Goal: Task Accomplishment & Management: Use online tool/utility

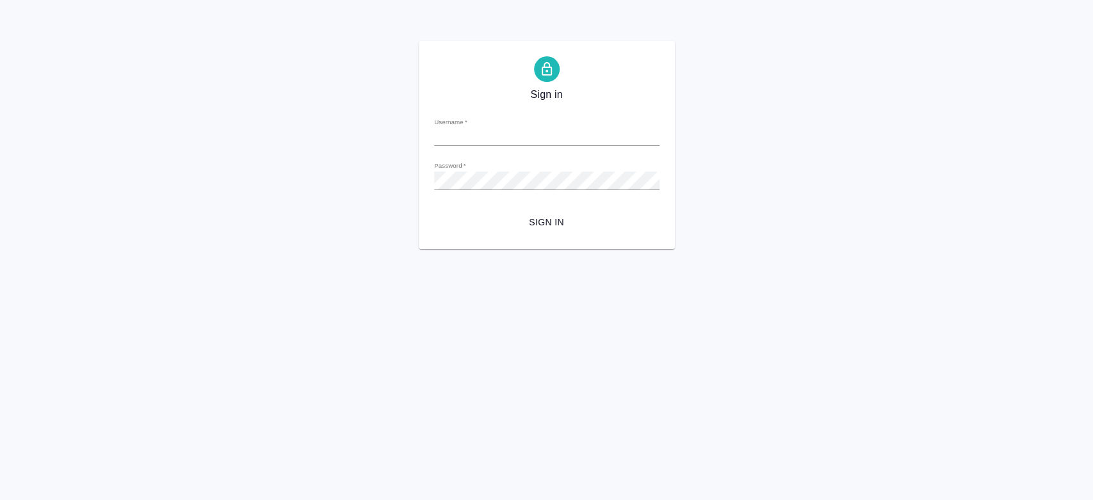
type input "t.chernyayeva@awatera.com"
click at [533, 234] on div "Sign in Username   * t.chernyayeva@awatera.com Password   * urlPath   * / Sign …" at bounding box center [547, 145] width 256 height 208
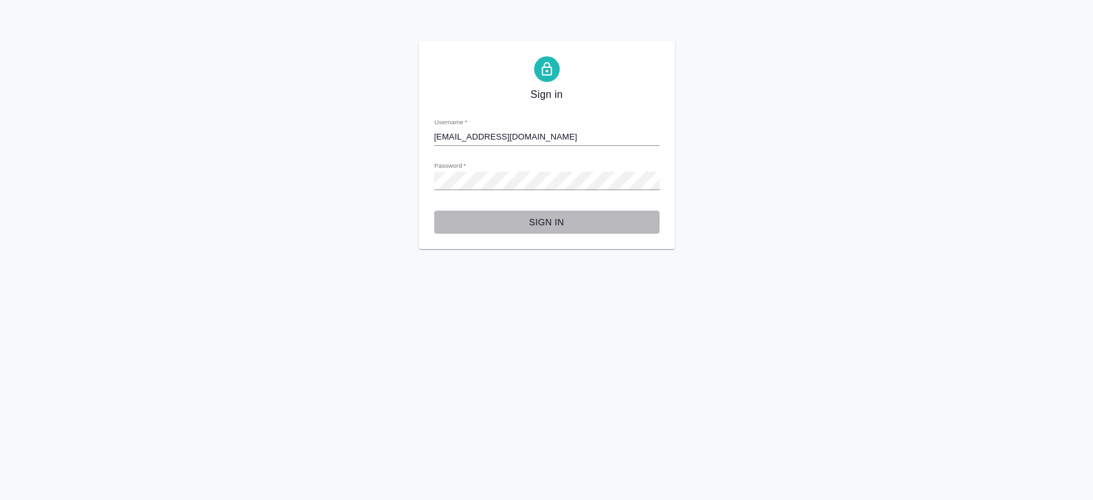
click at [543, 221] on span "Sign in" at bounding box center [546, 222] width 205 height 16
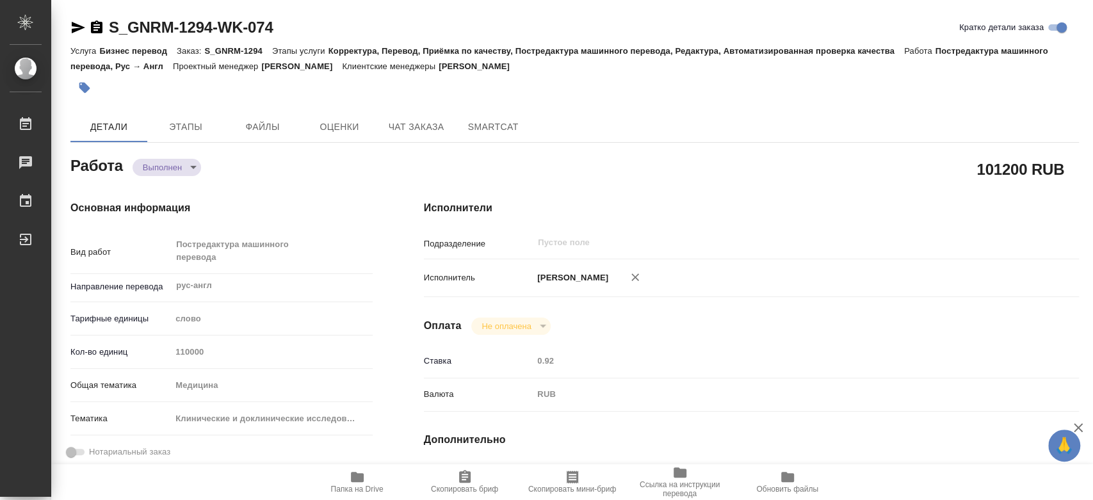
type textarea "x"
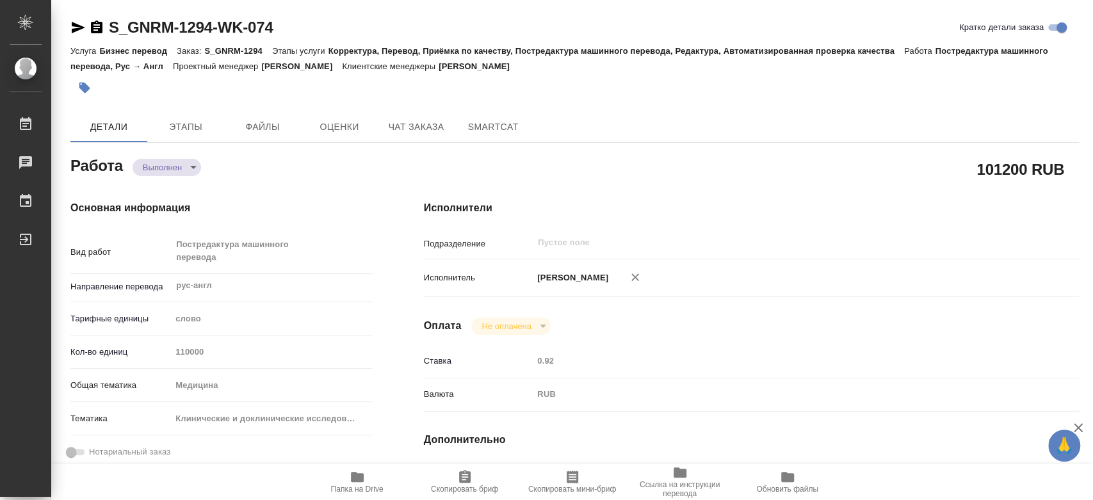
type textarea "x"
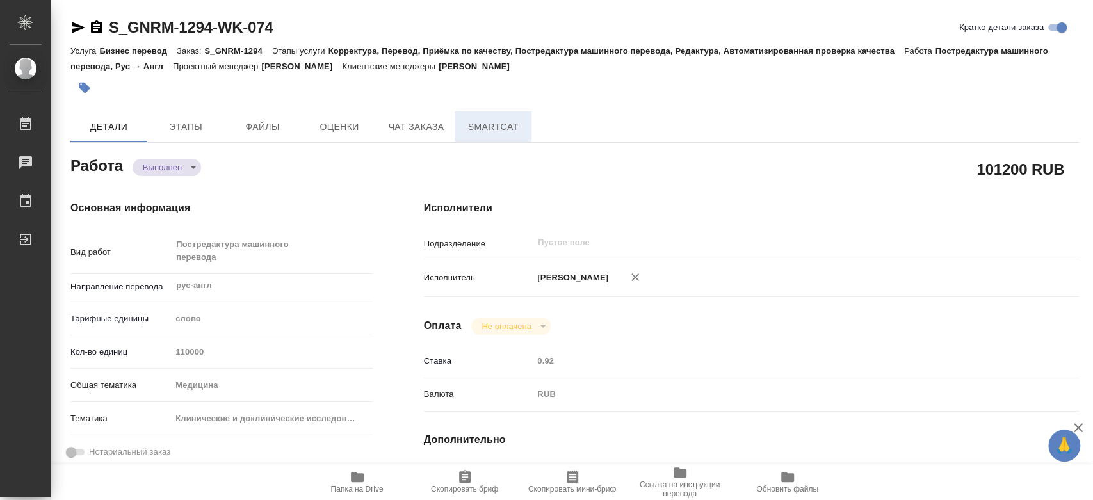
click at [507, 131] on span "SmartCat" at bounding box center [492, 127] width 61 height 16
type textarea "x"
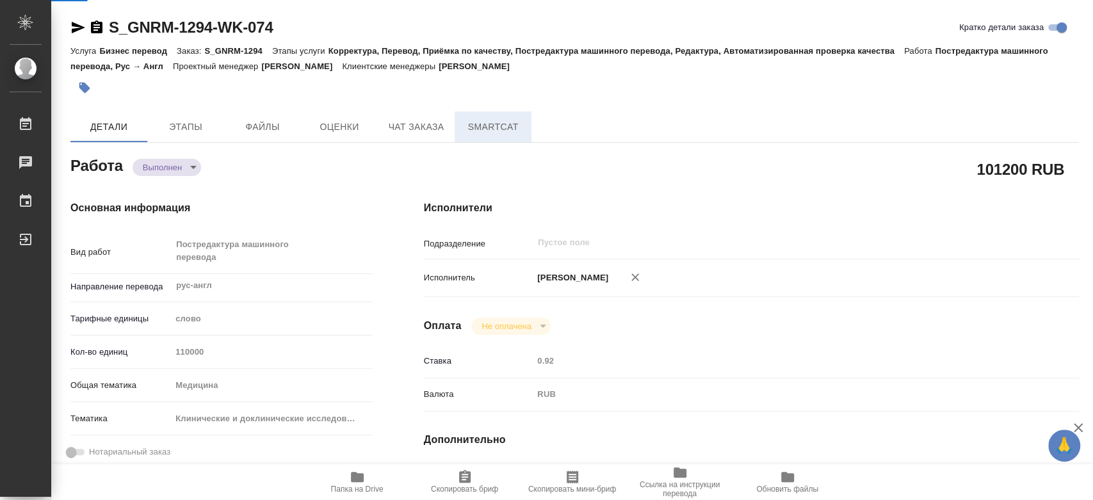
type textarea "x"
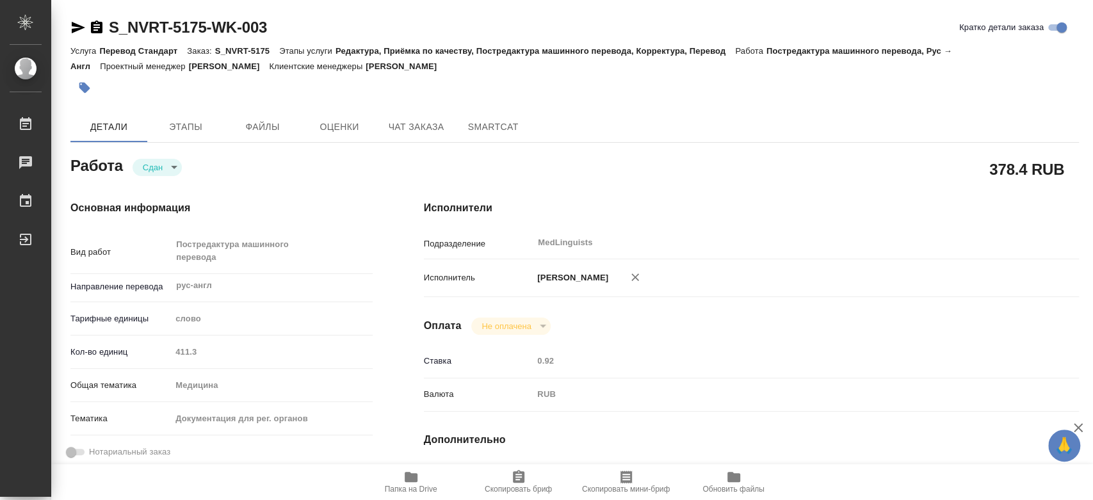
drag, startPoint x: 189, startPoint y: 357, endPoint x: 168, endPoint y: 353, distance: 21.4
click at [168, 353] on div "Кол-во единиц 411.3" at bounding box center [221, 352] width 302 height 22
click at [162, 349] on div "Кол-во единиц 1794.1" at bounding box center [221, 352] width 302 height 22
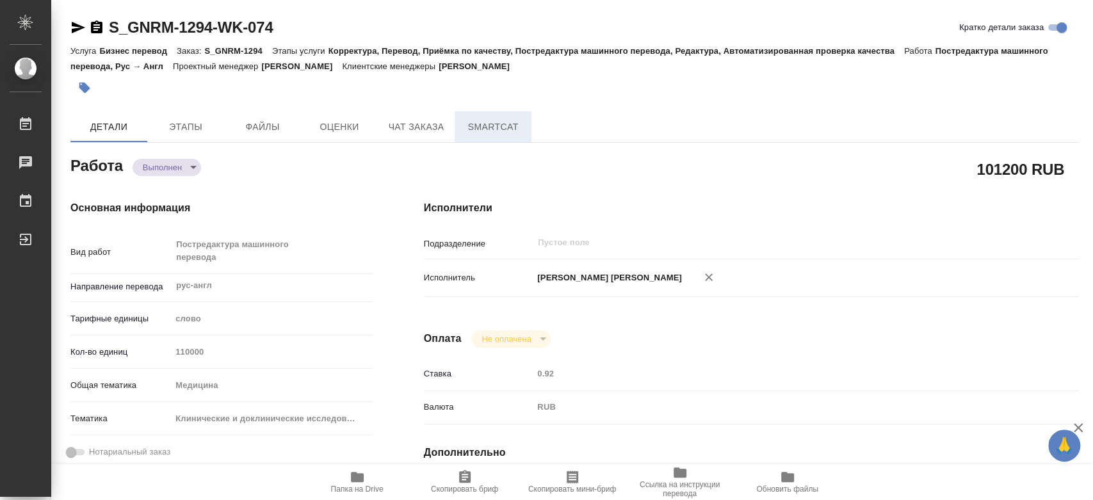
click at [506, 131] on span "SmartCat" at bounding box center [492, 127] width 61 height 16
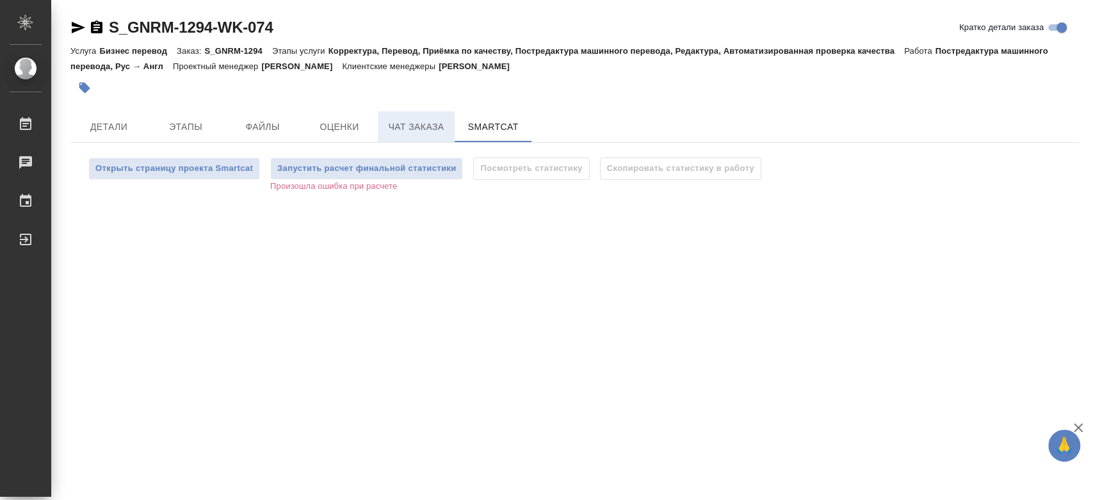
click at [410, 122] on span "Чат заказа" at bounding box center [415, 127] width 61 height 16
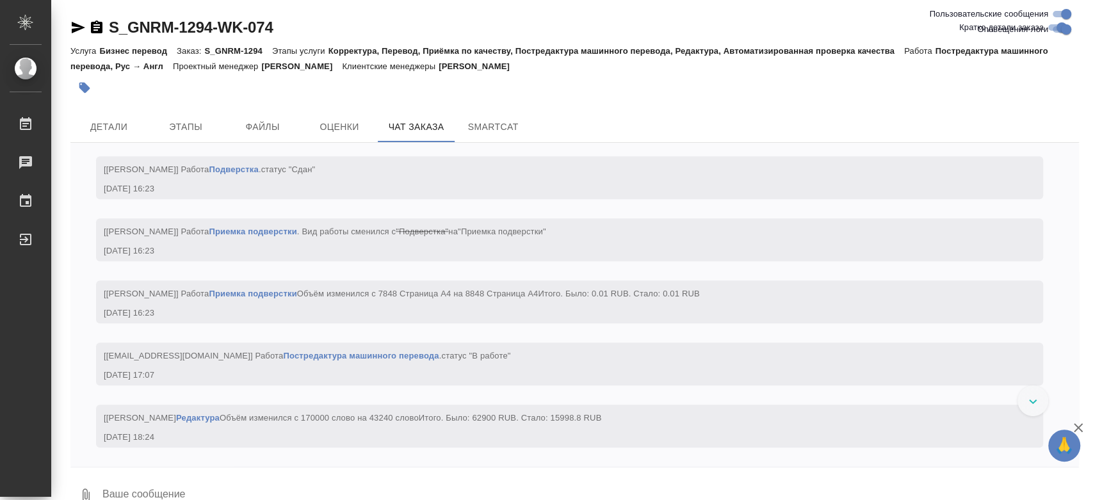
scroll to position [145047, 0]
click at [912, 118] on div "Детали Этапы Файлы Оценки Чат заказа SmartCat" at bounding box center [574, 126] width 1008 height 31
click at [117, 132] on span "Детали" at bounding box center [108, 127] width 61 height 16
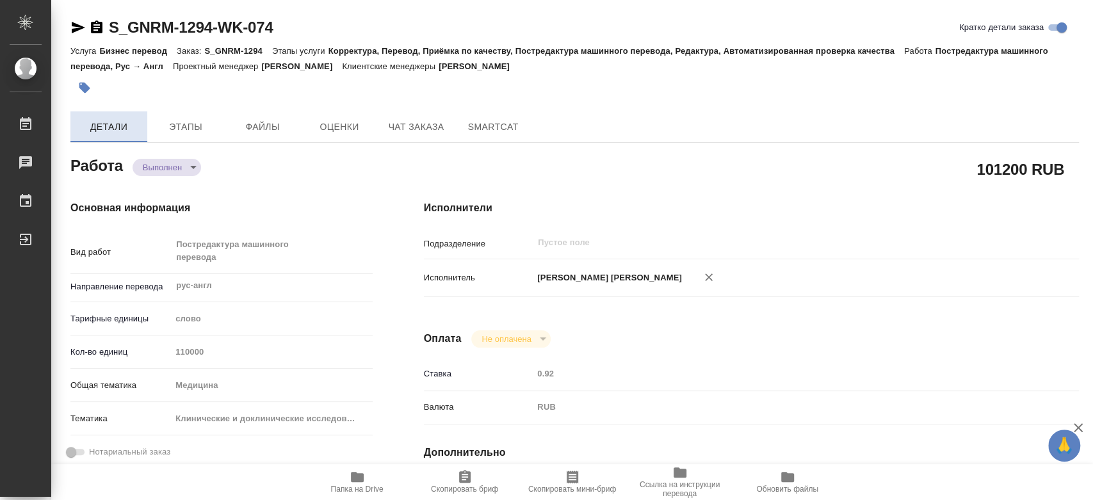
type textarea "x"
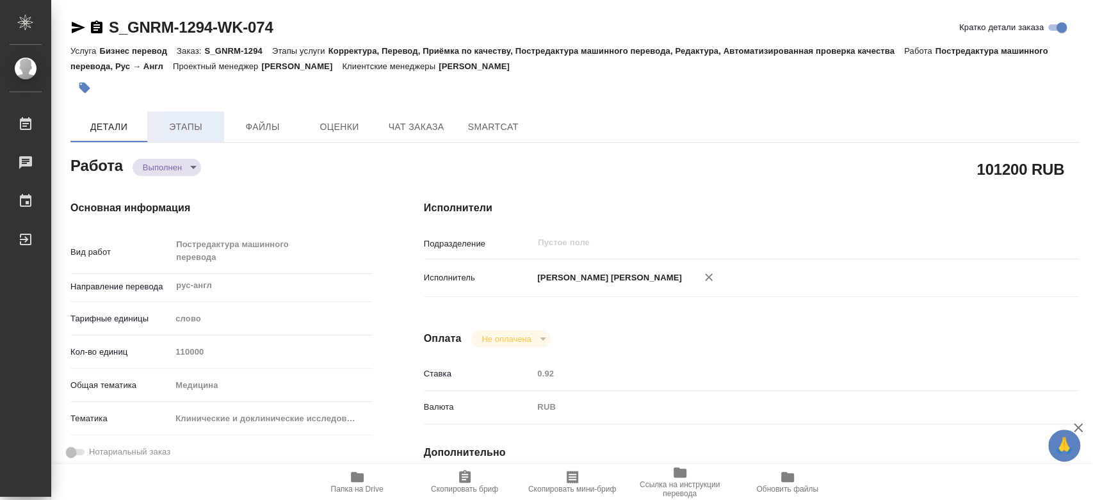
type textarea "x"
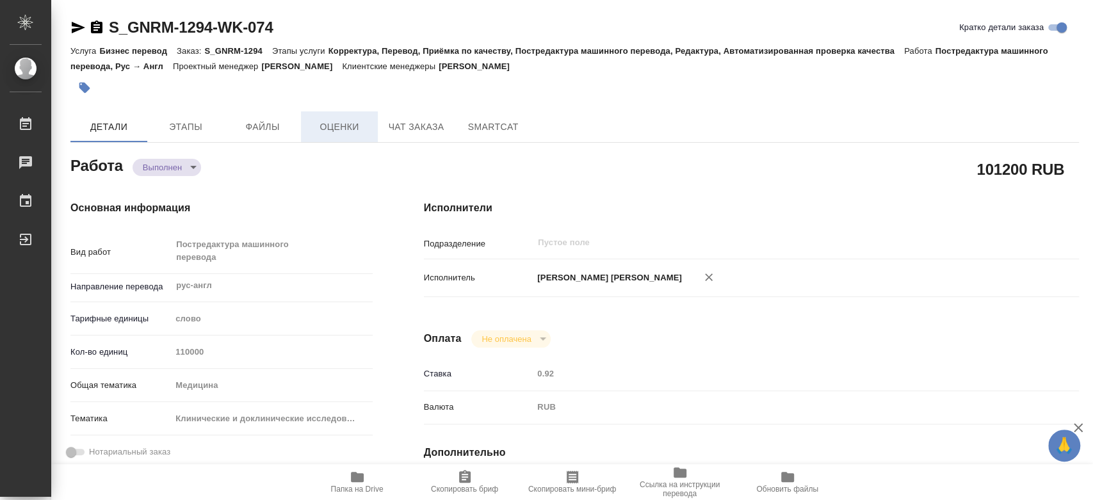
click at [373, 127] on button "Оценки" at bounding box center [339, 126] width 77 height 31
click at [401, 128] on span "Чат заказа" at bounding box center [415, 127] width 61 height 16
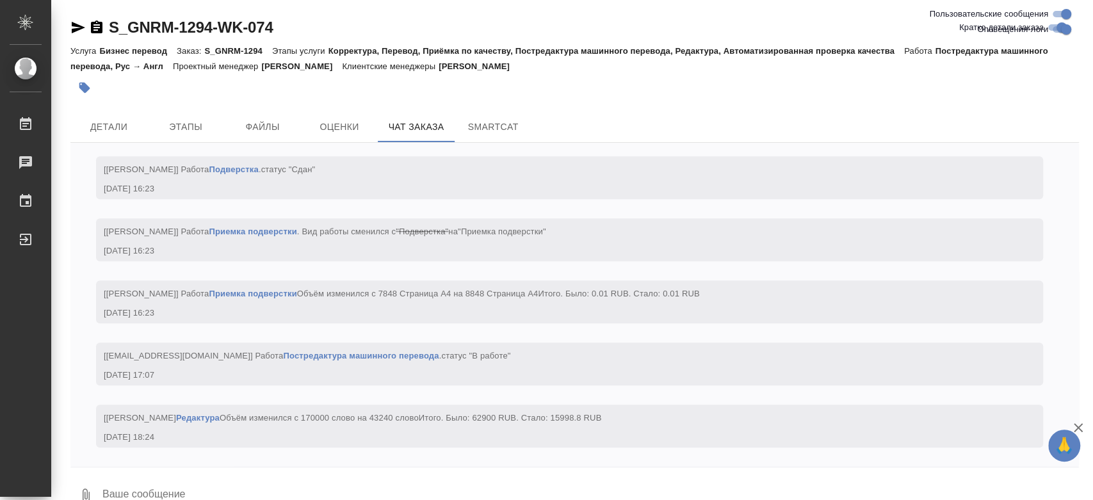
scroll to position [145311, 0]
